Goal: Find specific page/section: Find specific page/section

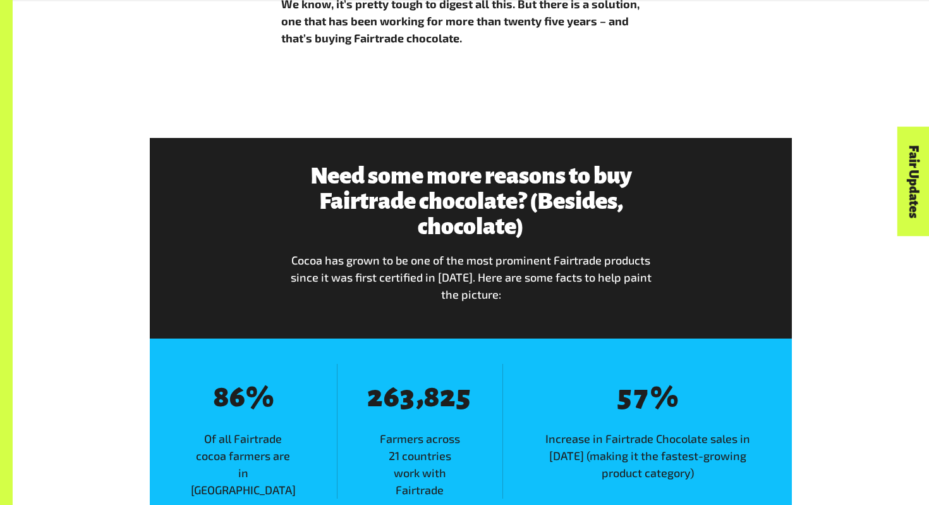
scroll to position [1400, 0]
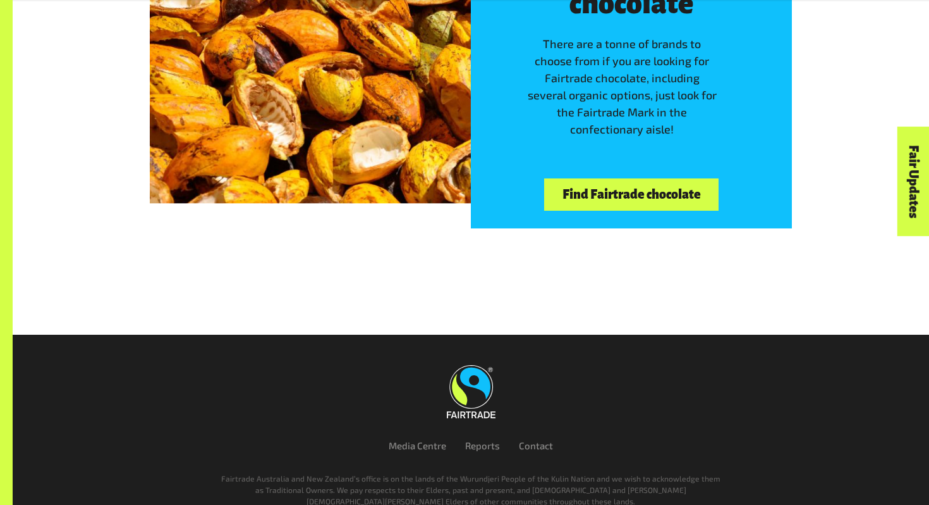
scroll to position [3231, 0]
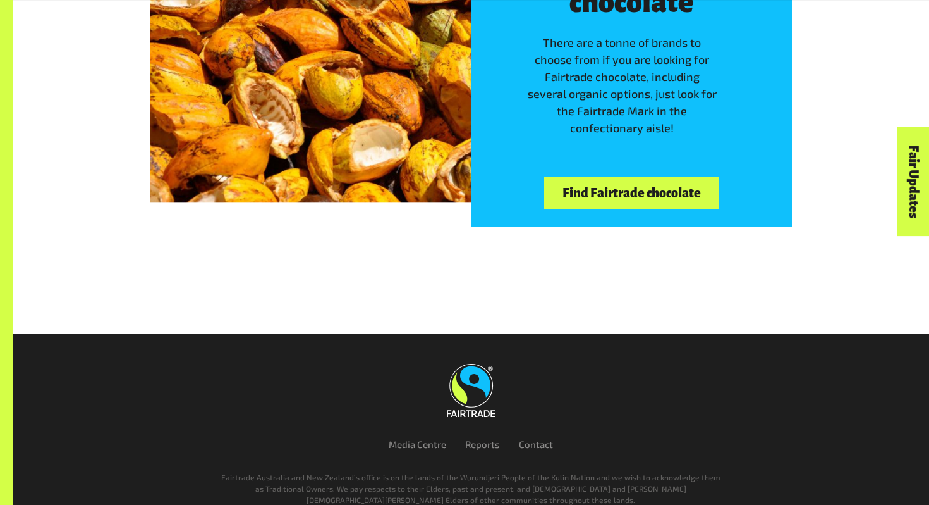
click at [576, 190] on link "Find Fairtrade chocolate" at bounding box center [631, 193] width 175 height 32
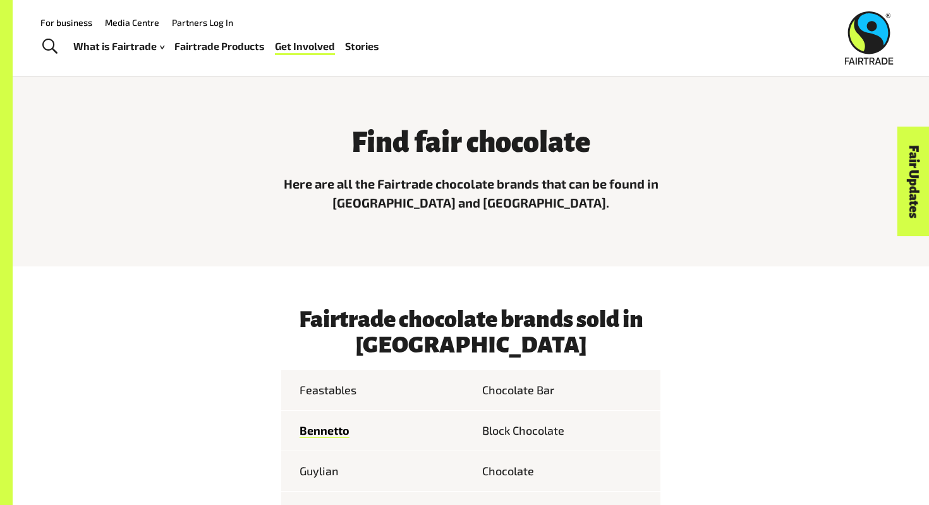
scroll to position [309, 0]
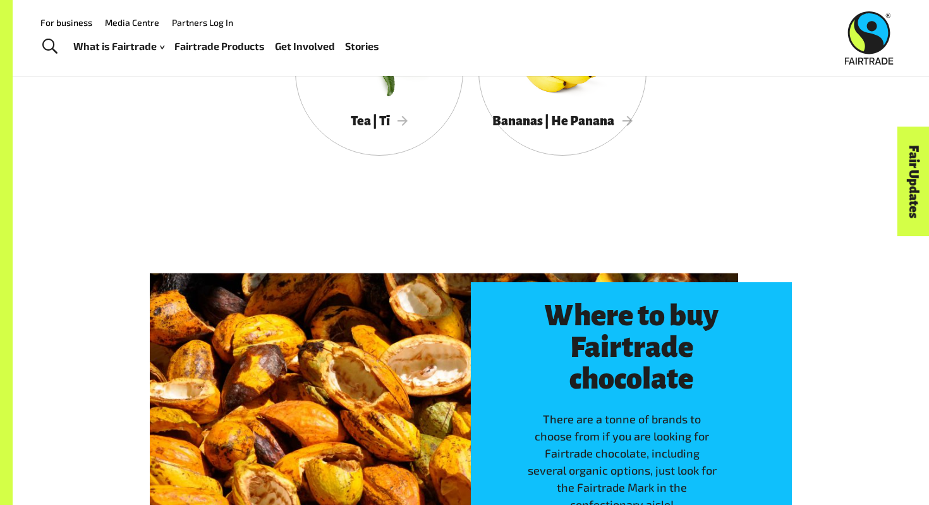
scroll to position [2155, 0]
